Goal: Task Accomplishment & Management: Manage account settings

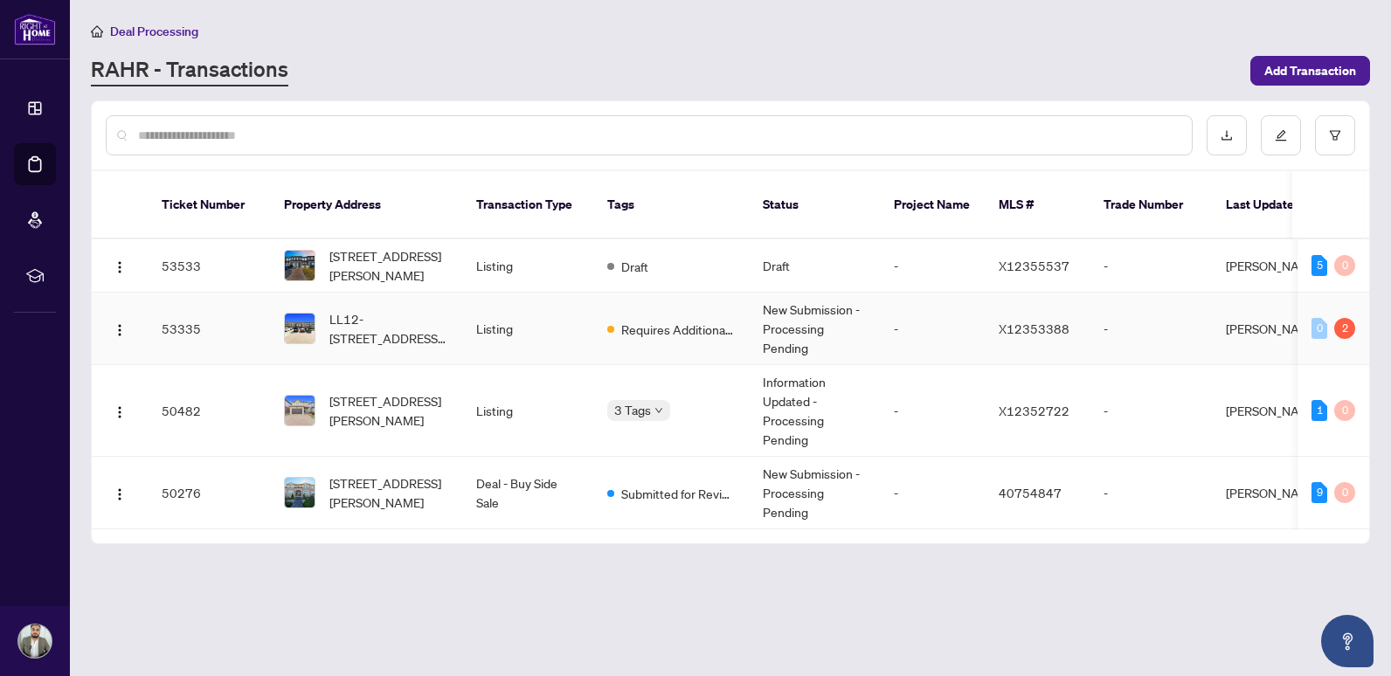
click at [674, 320] on span "Requires Additional Docs" at bounding box center [678, 329] width 114 height 19
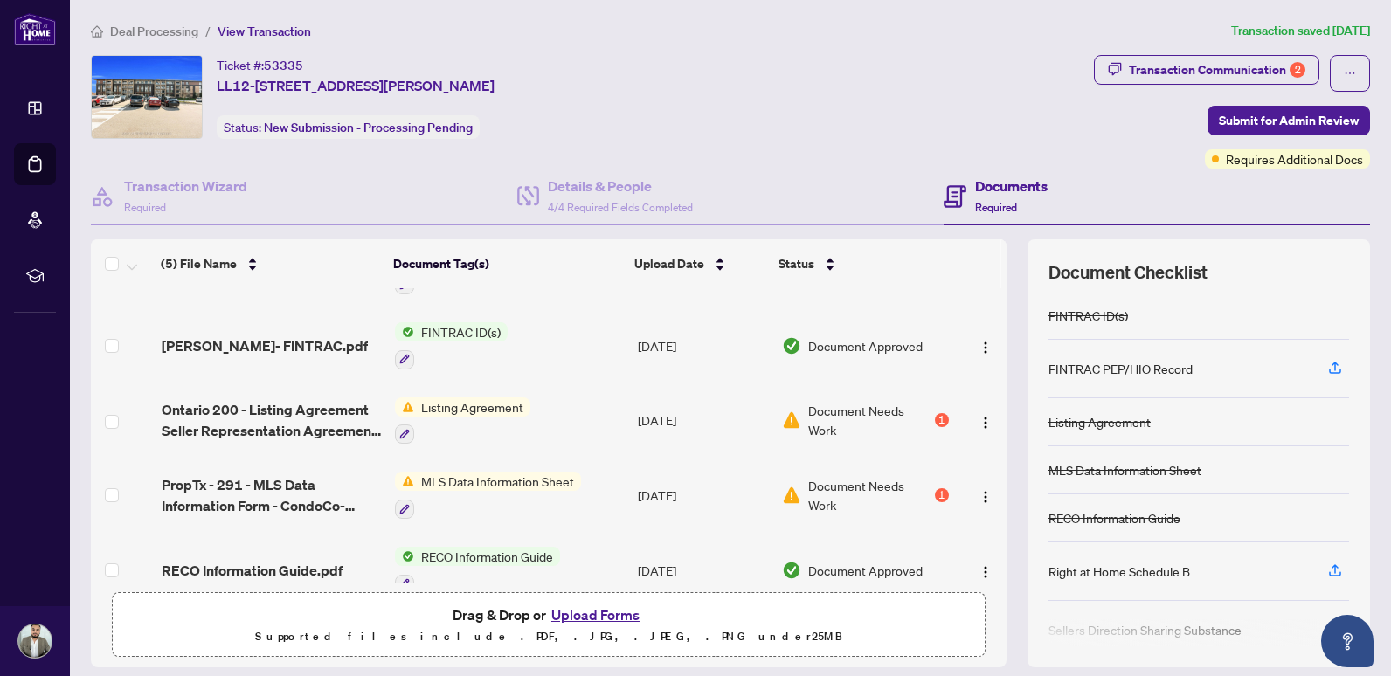
scroll to position [79, 0]
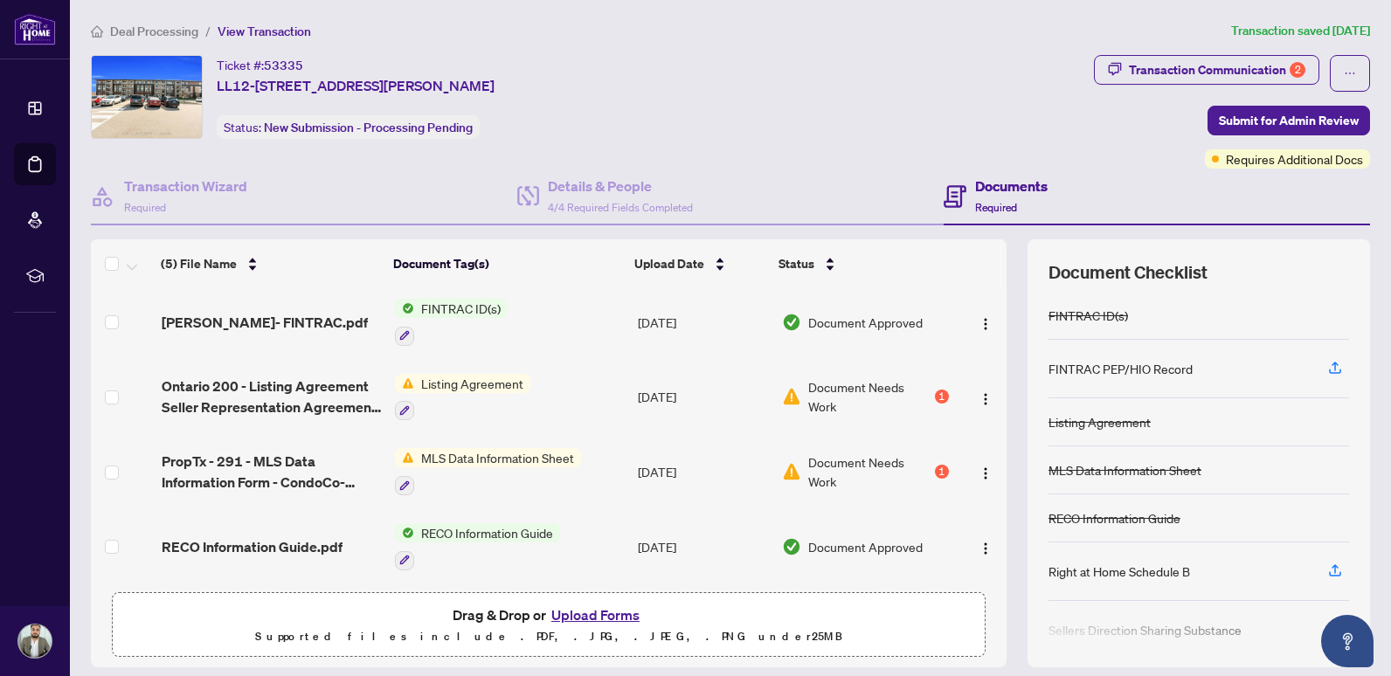
click at [935, 392] on div "1" at bounding box center [942, 397] width 14 height 14
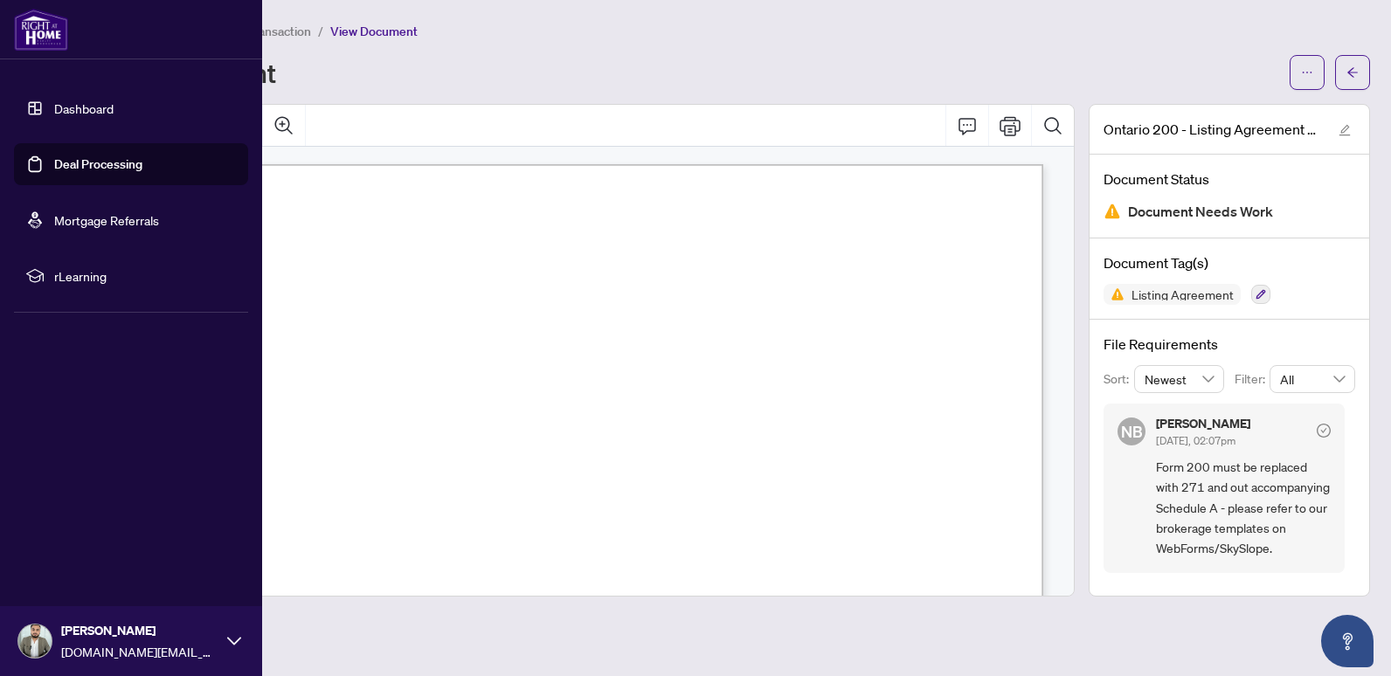
click at [54, 160] on link "Deal Processing" at bounding box center [98, 164] width 88 height 16
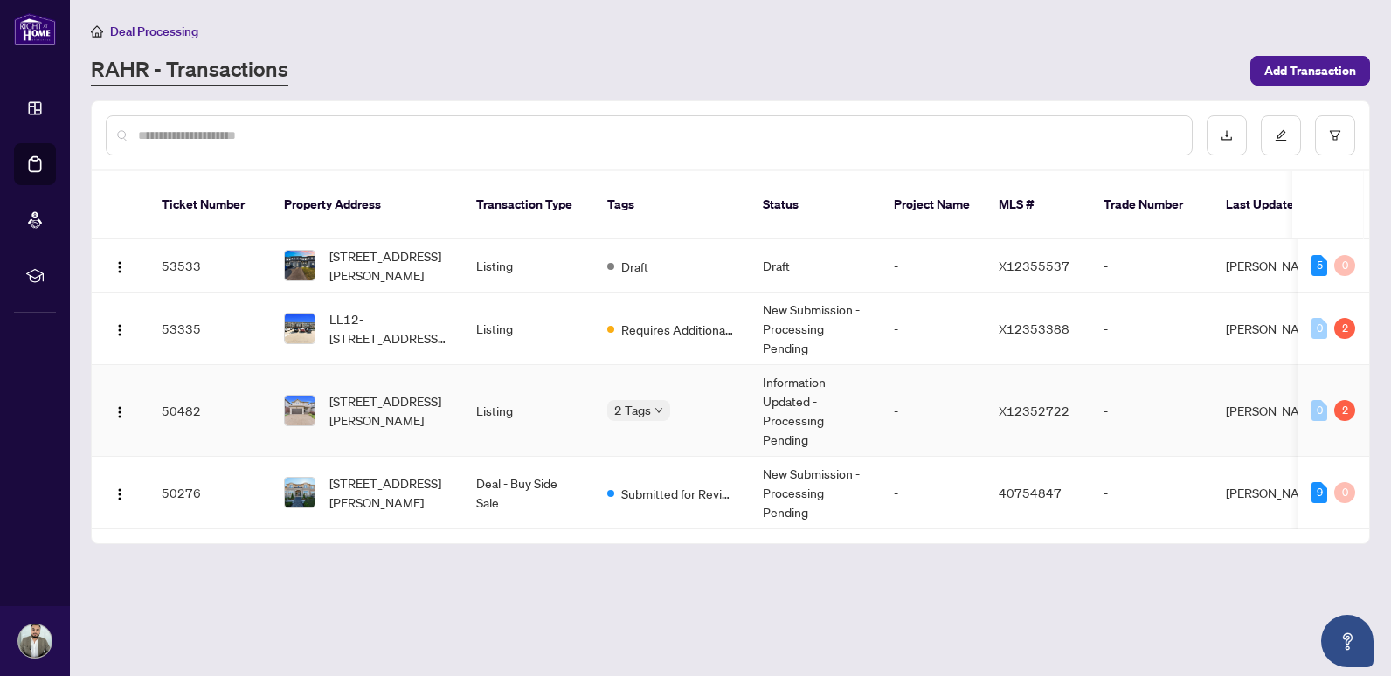
click at [632, 390] on body "Dashboard Deal Processing Mortgage Referrals rLearning [PERSON_NAME] [DOMAIN_NA…" at bounding box center [695, 338] width 1391 height 676
click at [348, 392] on span "[STREET_ADDRESS][PERSON_NAME]" at bounding box center [388, 411] width 119 height 38
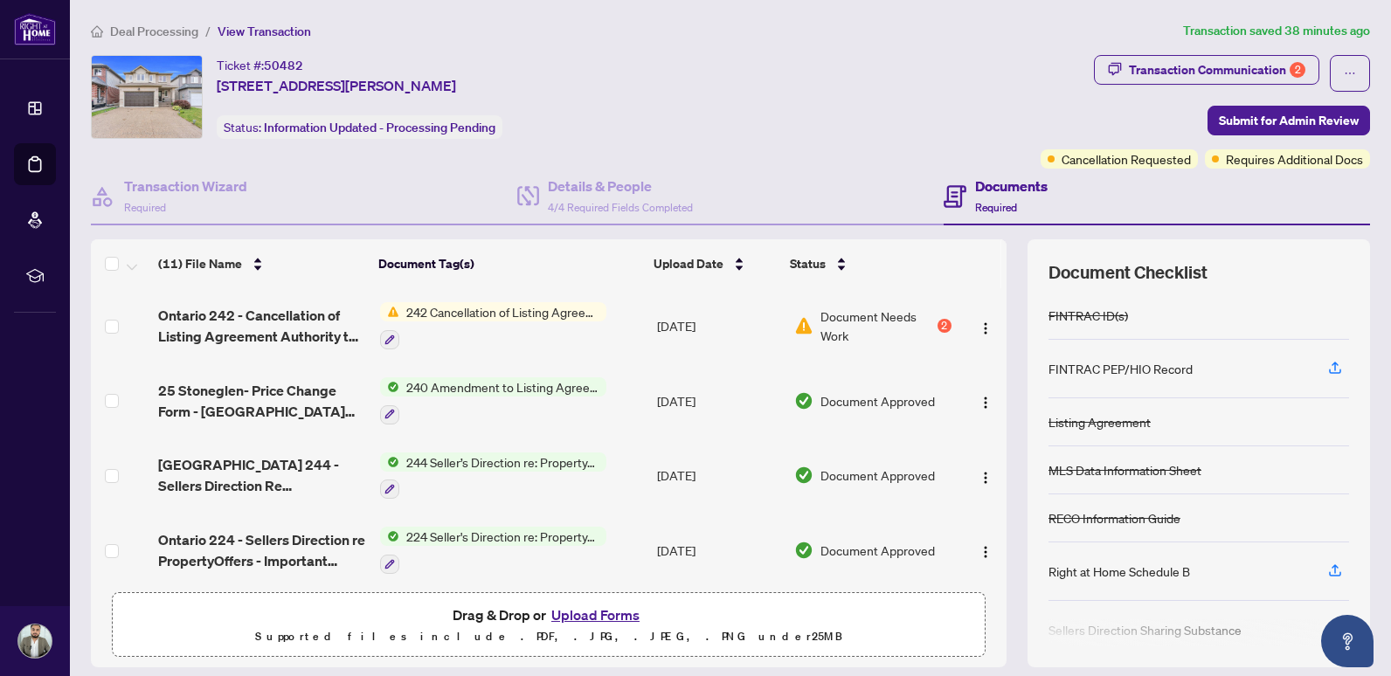
click at [920, 320] on div "Document Needs Work 2" at bounding box center [872, 326] width 157 height 38
click at [385, 335] on icon "button" at bounding box center [390, 340] width 10 height 10
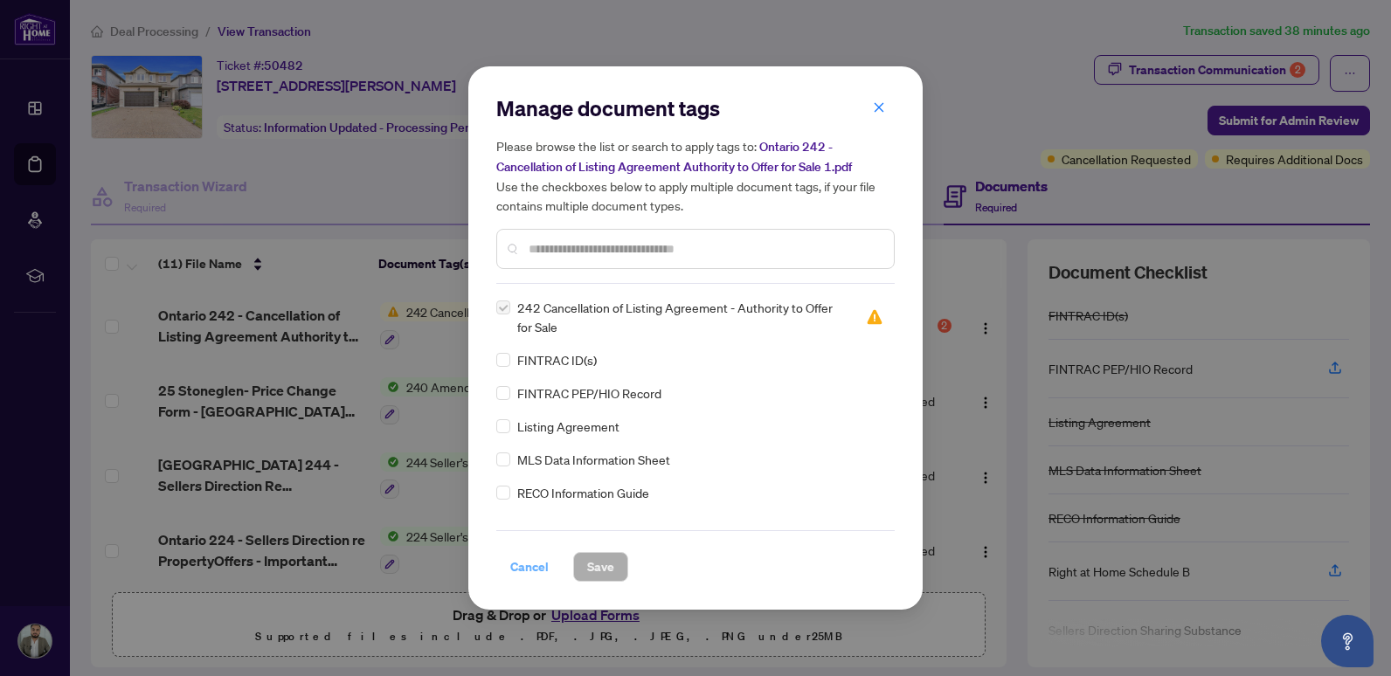
click at [538, 574] on span "Cancel" at bounding box center [529, 567] width 38 height 28
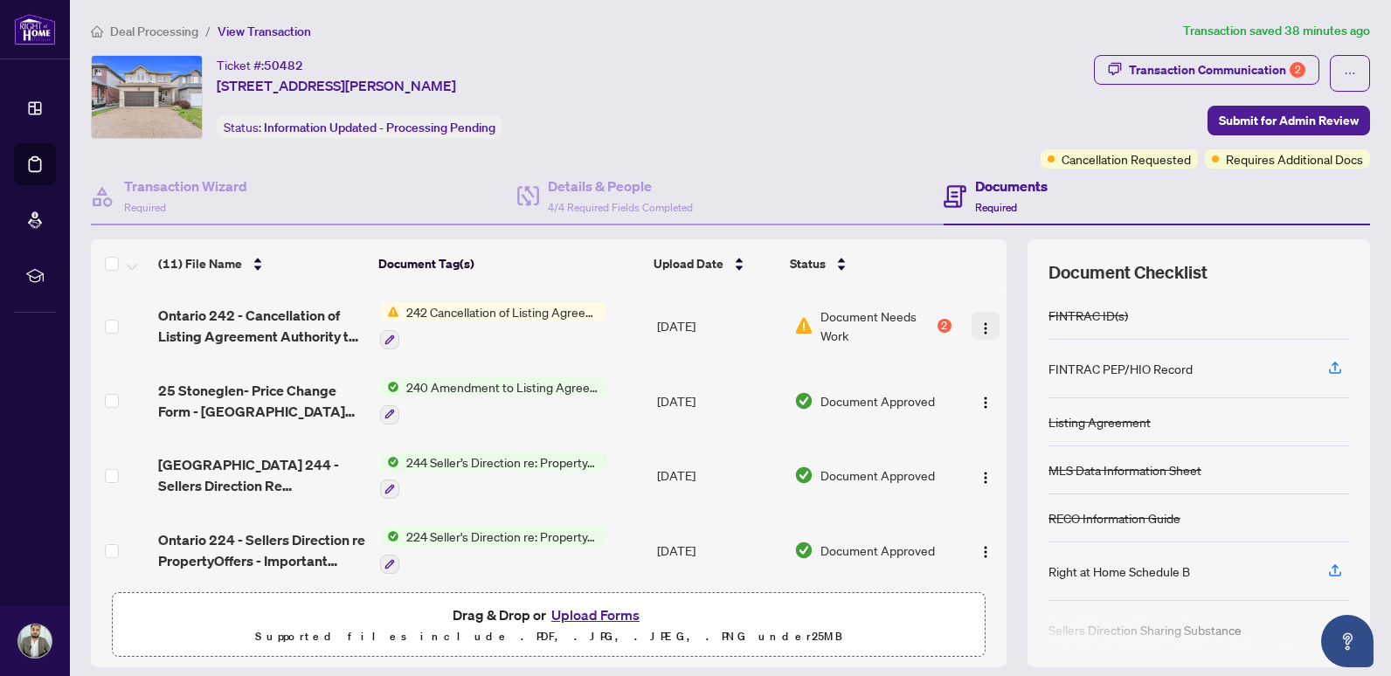
click at [979, 327] on img "button" at bounding box center [986, 329] width 14 height 14
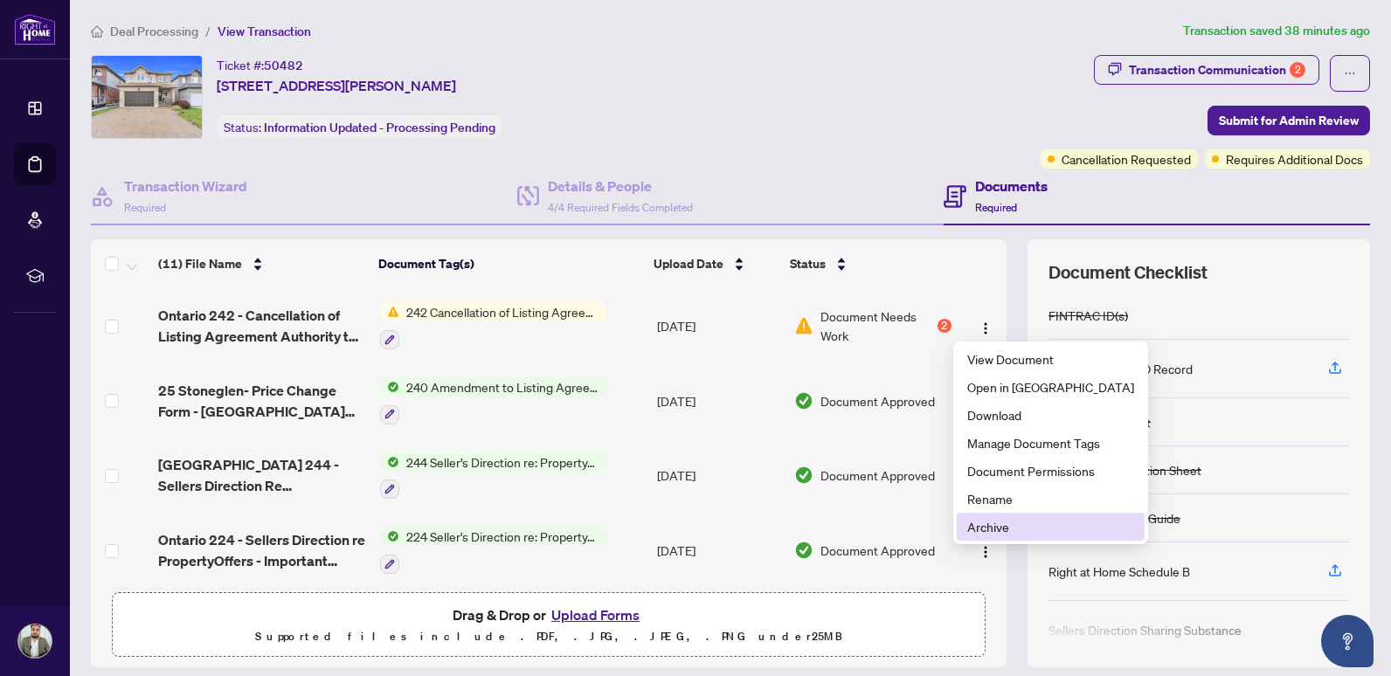
click at [1009, 529] on span "Archive" at bounding box center [1051, 526] width 167 height 19
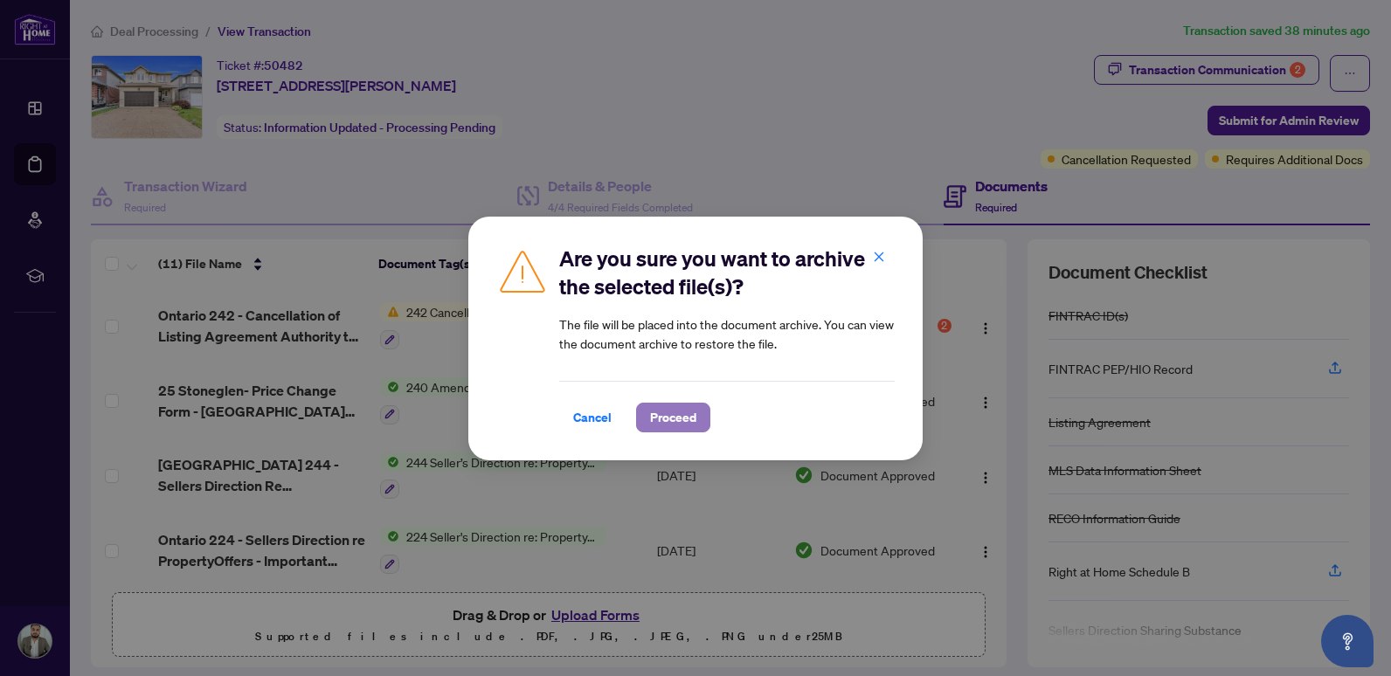
click at [663, 417] on span "Proceed" at bounding box center [673, 418] width 46 height 28
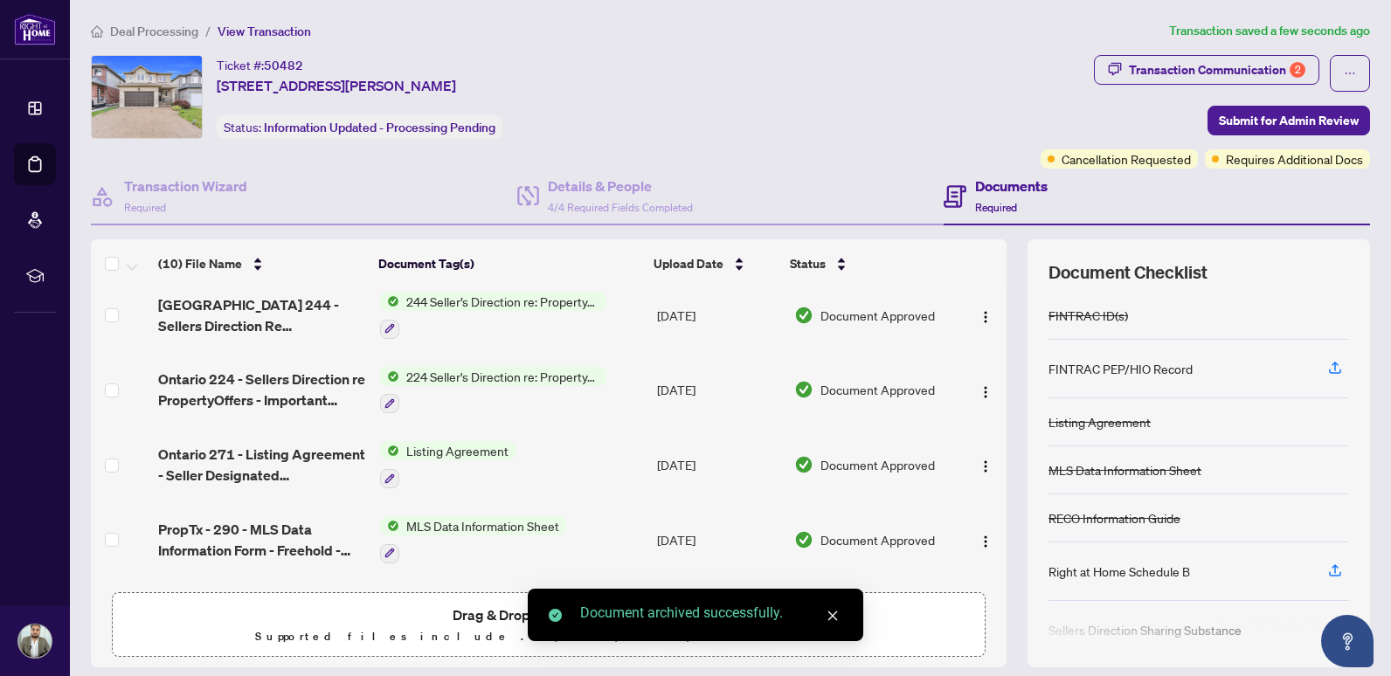
scroll to position [262, 0]
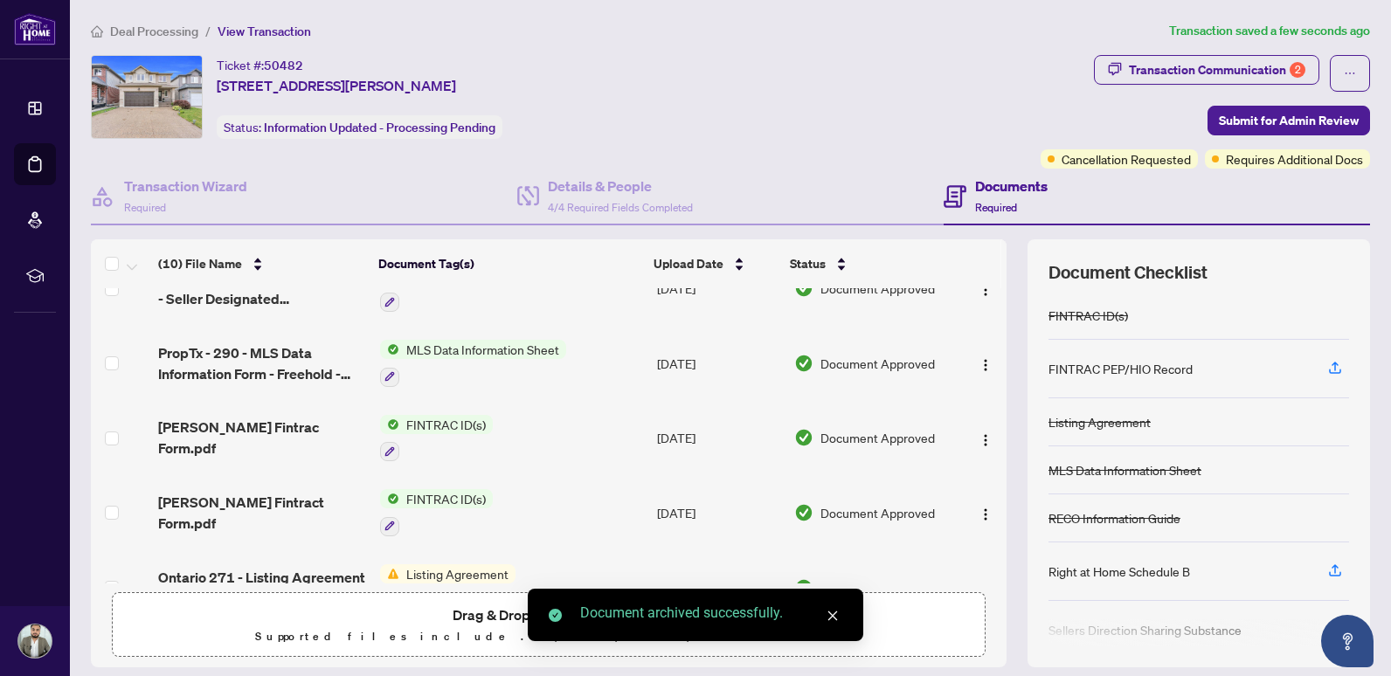
click at [830, 617] on icon "close" at bounding box center [833, 616] width 12 height 12
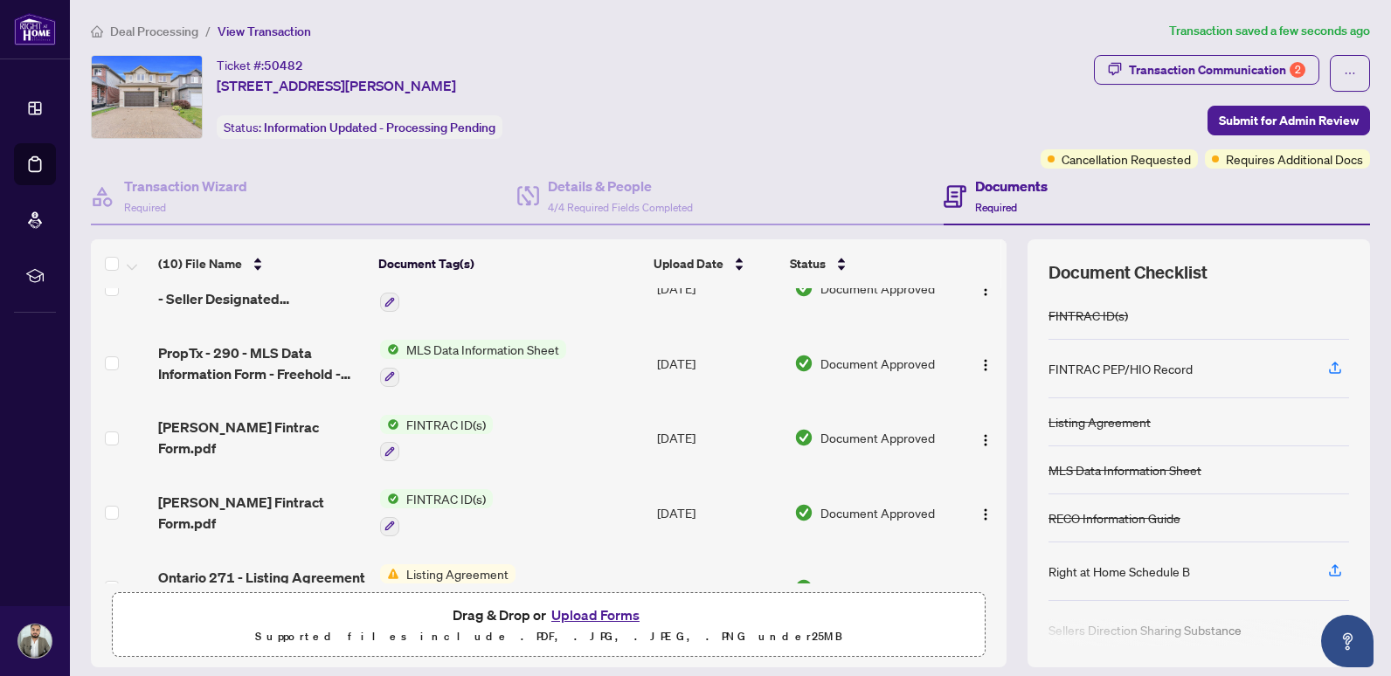
click at [627, 614] on button "Upload Forms" at bounding box center [595, 615] width 99 height 23
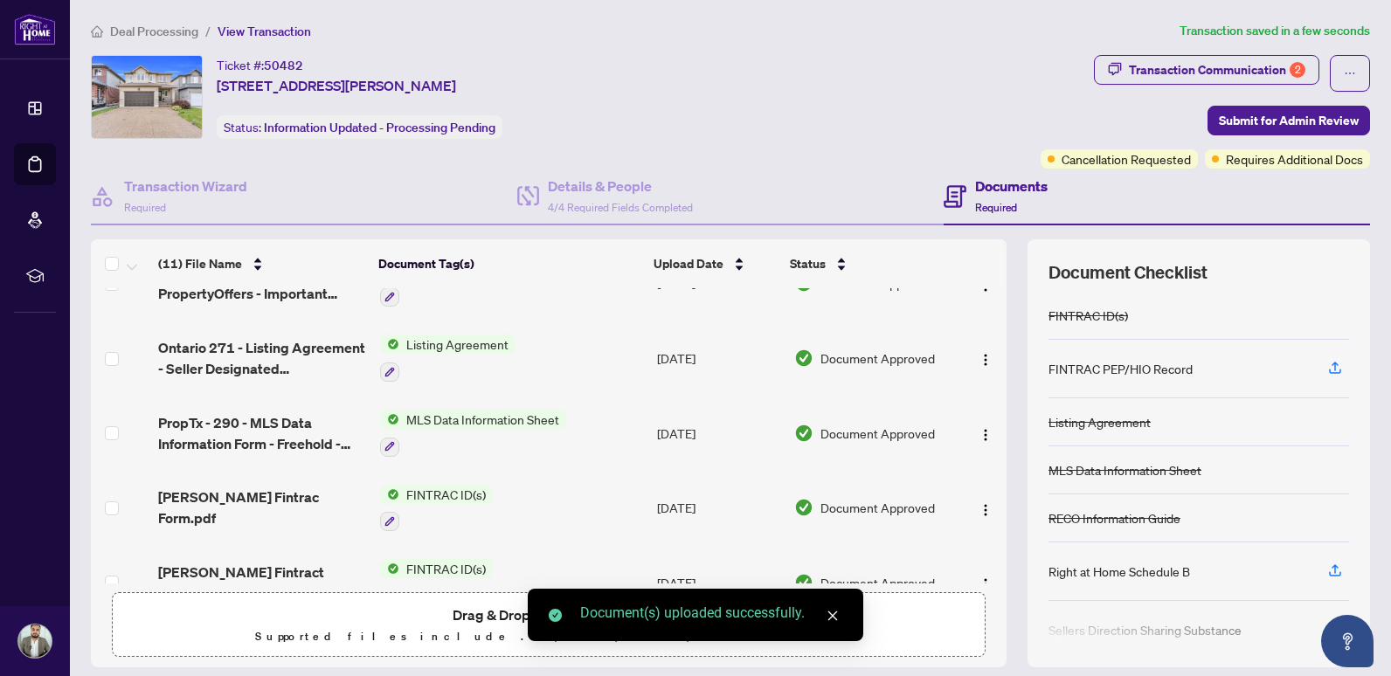
scroll to position [0, 0]
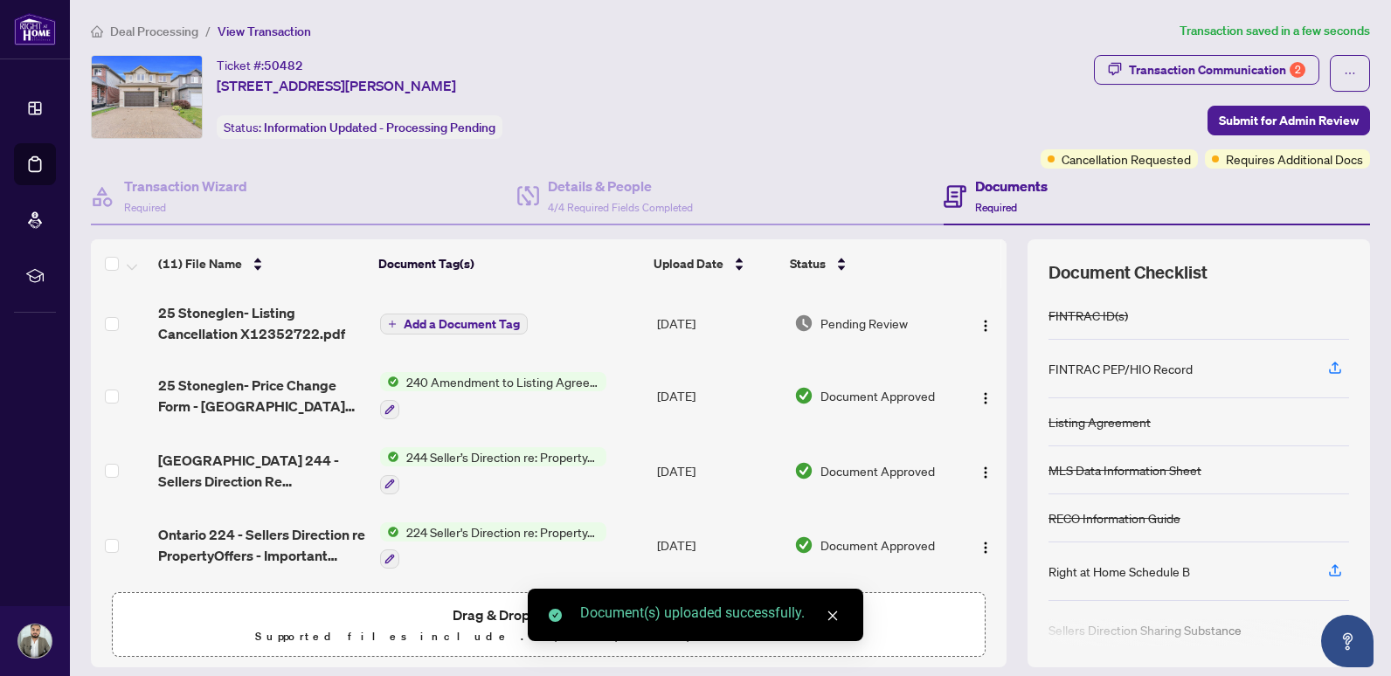
click at [441, 318] on span "Add a Document Tag" at bounding box center [462, 324] width 116 height 12
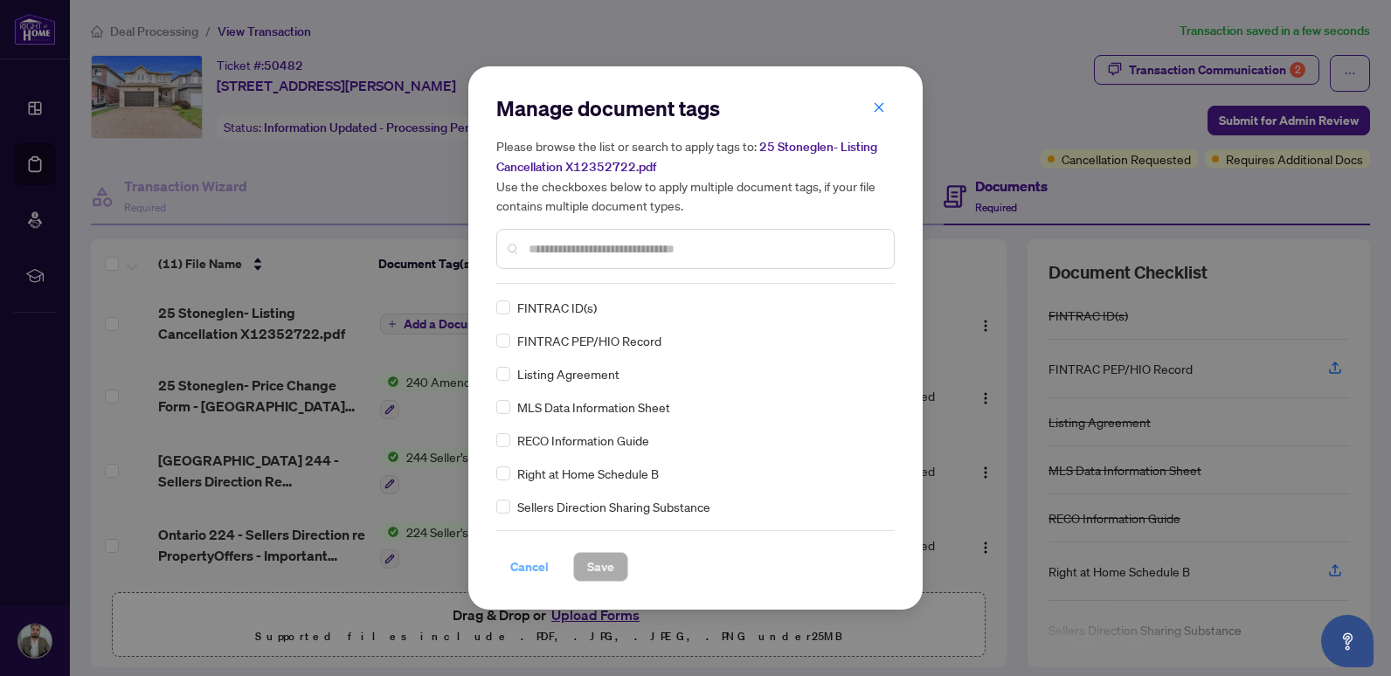
click at [535, 575] on span "Cancel" at bounding box center [529, 567] width 38 height 28
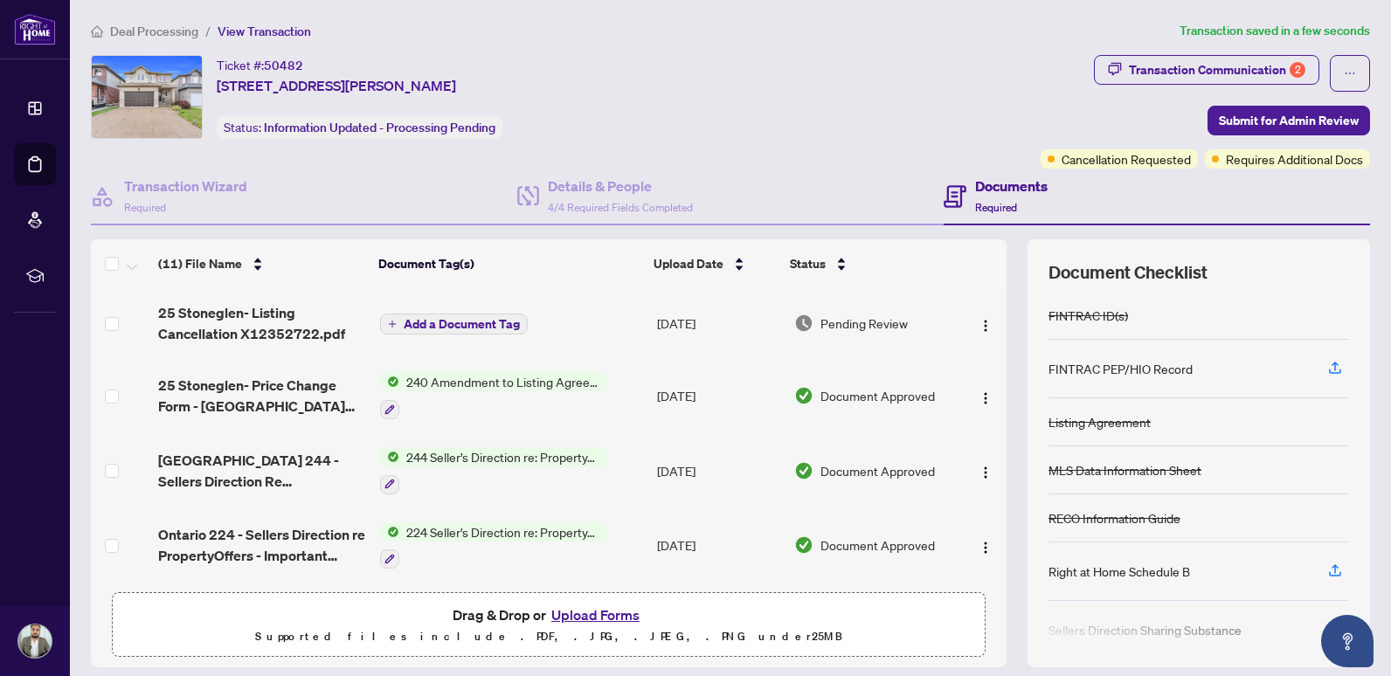
click at [206, 318] on span "25 Stoneglen- Listing Cancellation X12352722.pdf" at bounding box center [262, 323] width 208 height 42
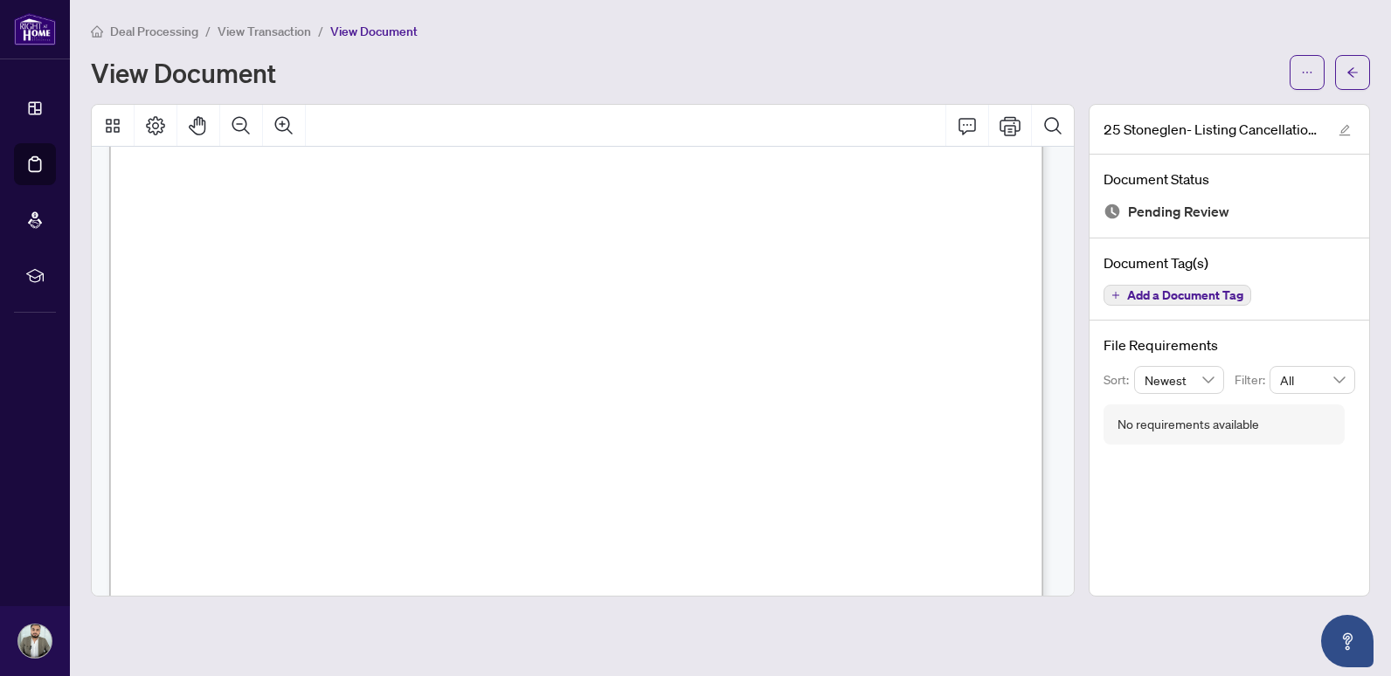
scroll to position [699, 0]
